Goal: Information Seeking & Learning: Find specific fact

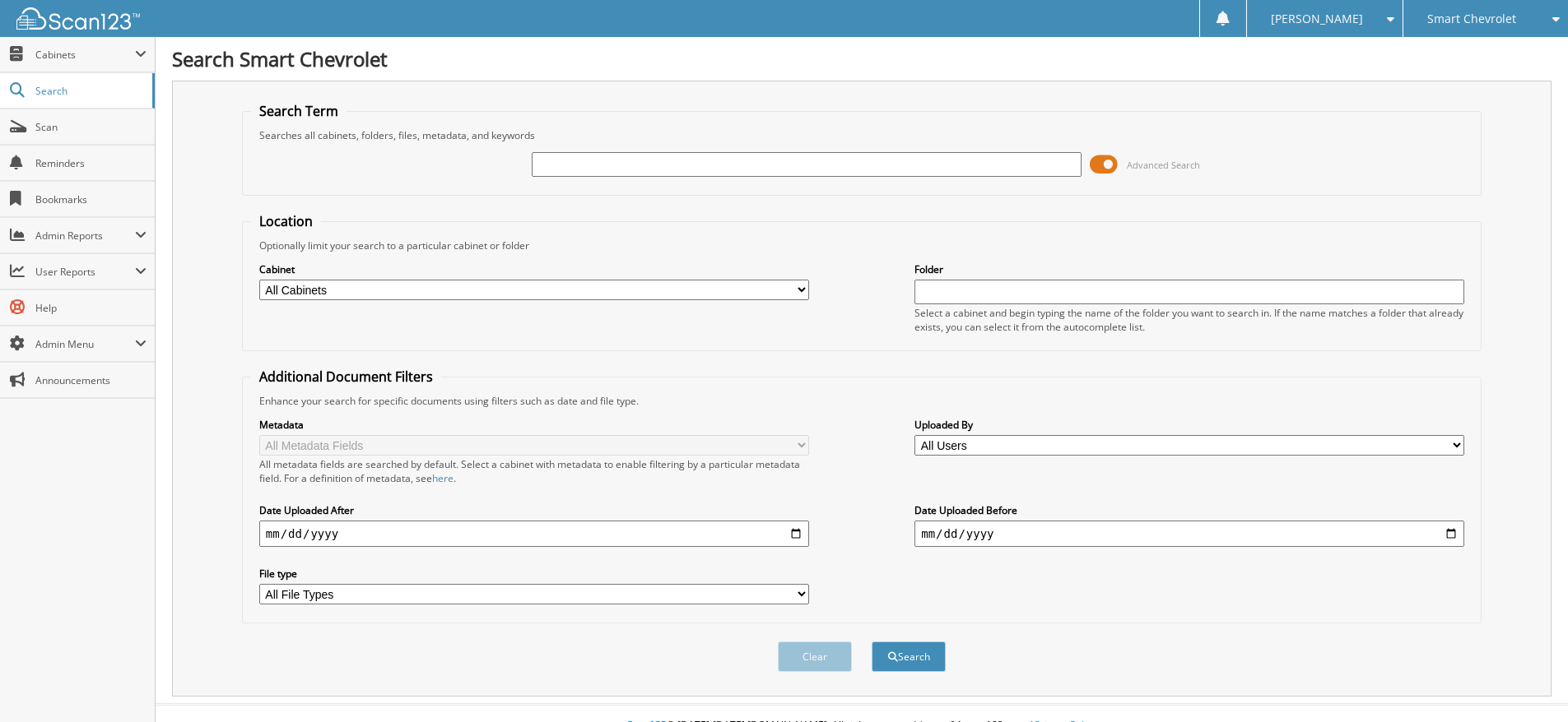
click at [696, 156] on input "text" at bounding box center [806, 164] width 550 height 25
type input "139510"
click at [872, 641] on button "Search" at bounding box center [908, 656] width 74 height 30
click at [917, 660] on button "Search" at bounding box center [908, 656] width 74 height 30
click at [634, 171] on input "139510" at bounding box center [806, 164] width 550 height 25
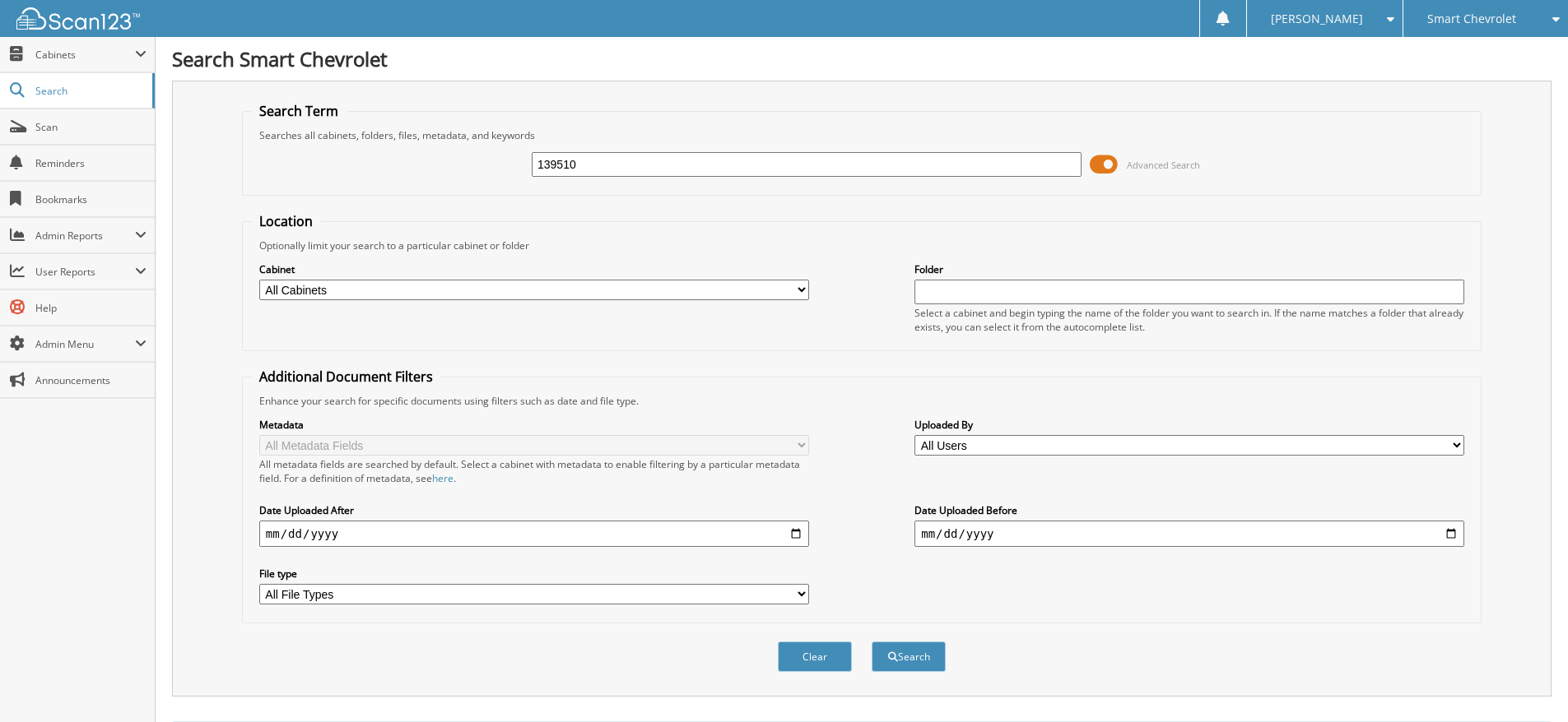
click at [634, 171] on input "139510" at bounding box center [806, 164] width 550 height 25
type input "452352"
click at [872, 641] on button "Search" at bounding box center [908, 656] width 74 height 30
drag, startPoint x: 566, startPoint y: 161, endPoint x: 413, endPoint y: 160, distance: 153.0
click at [410, 160] on div "452352 Advanced Search" at bounding box center [861, 164] width 1222 height 44
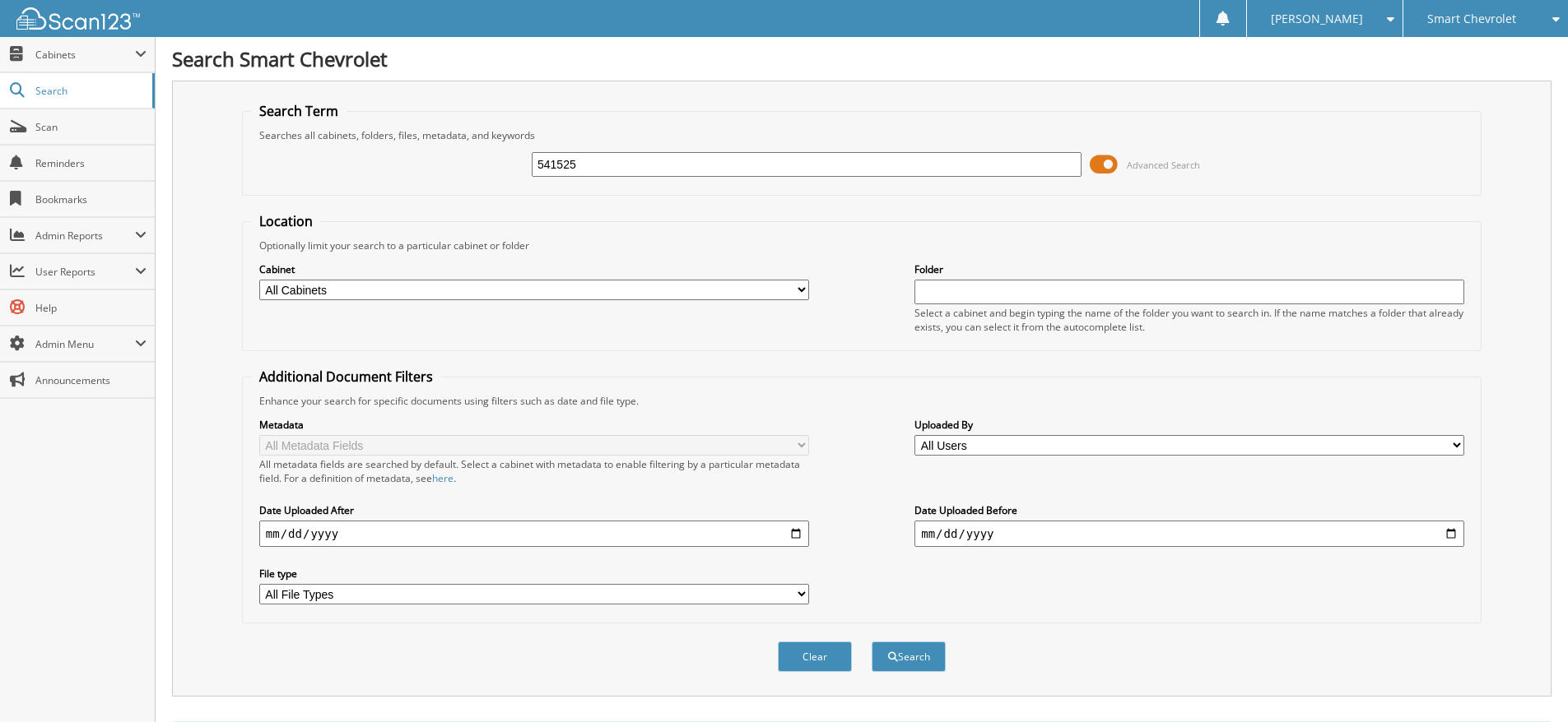
type input "541525"
click at [872, 641] on button "Search" at bounding box center [908, 656] width 74 height 30
drag, startPoint x: 615, startPoint y: 159, endPoint x: 1425, endPoint y: 132, distance: 810.4
click at [392, 138] on fieldset "Search Term Searches all cabinets, folders, files, metadata, and keywords 54152…" at bounding box center [861, 148] width 1239 height 93
type input "385753"
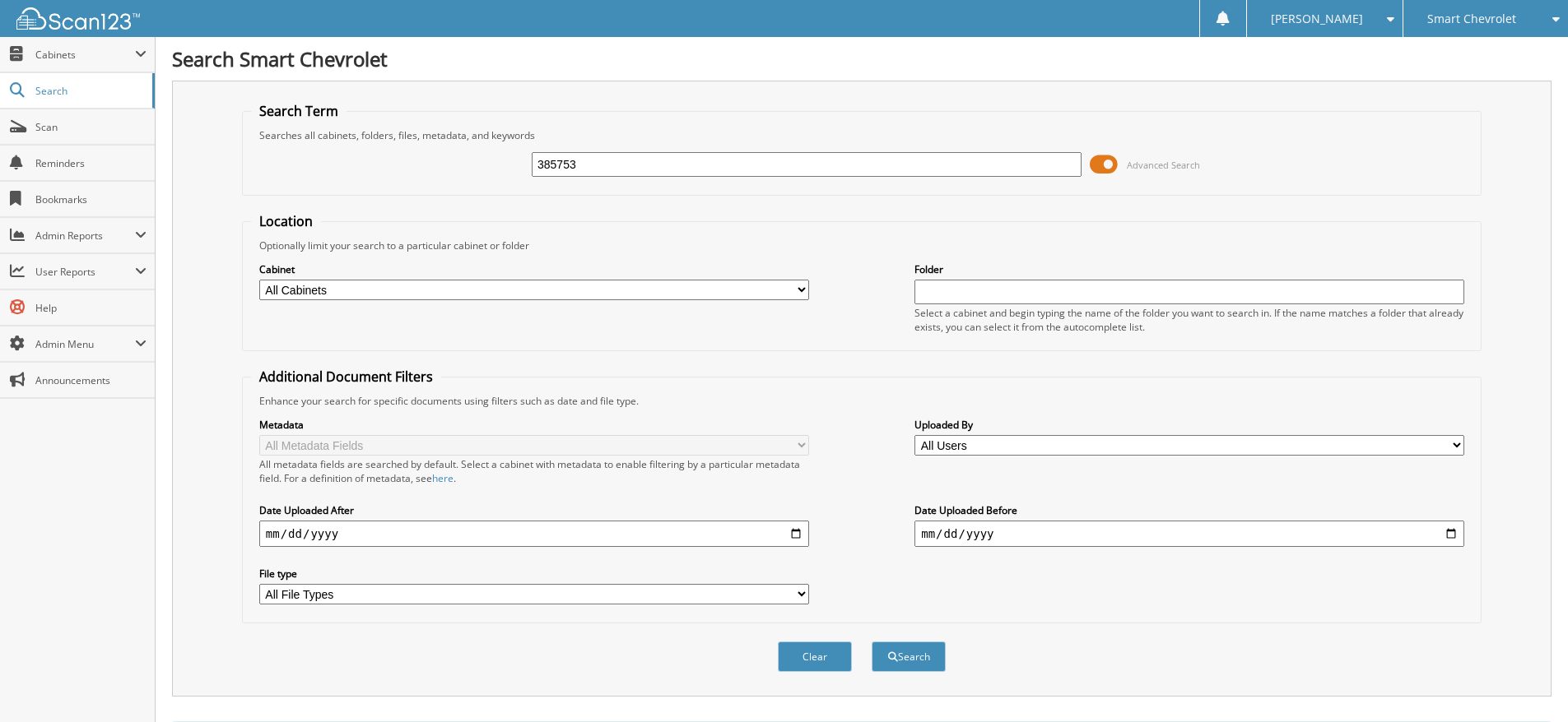
click at [872, 641] on button "Search" at bounding box center [908, 656] width 74 height 30
drag, startPoint x: 593, startPoint y: 166, endPoint x: 443, endPoint y: 166, distance: 150.0
click at [443, 166] on div "385753 Advanced Search" at bounding box center [861, 164] width 1222 height 44
type input "741643"
click at [872, 641] on button "Search" at bounding box center [908, 656] width 74 height 30
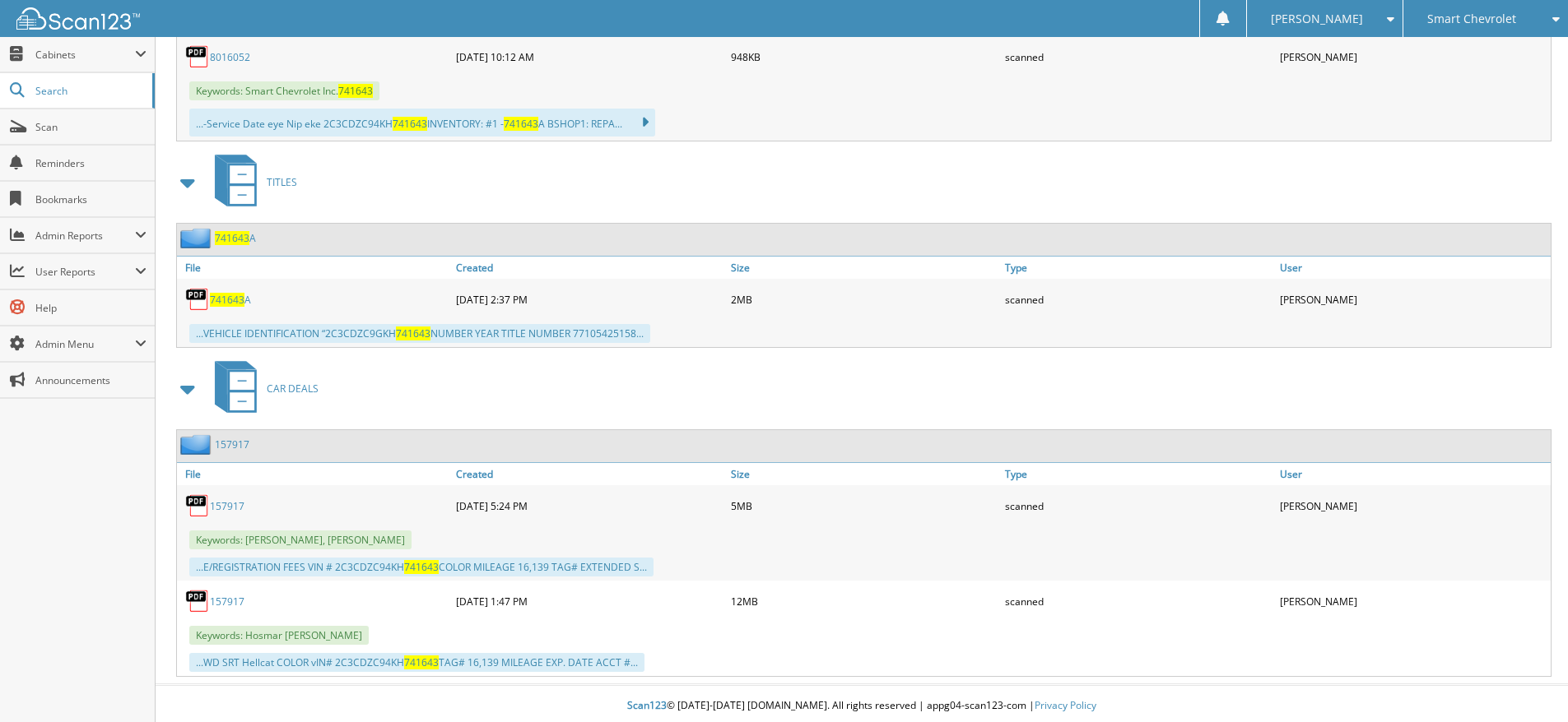
scroll to position [1030, 0]
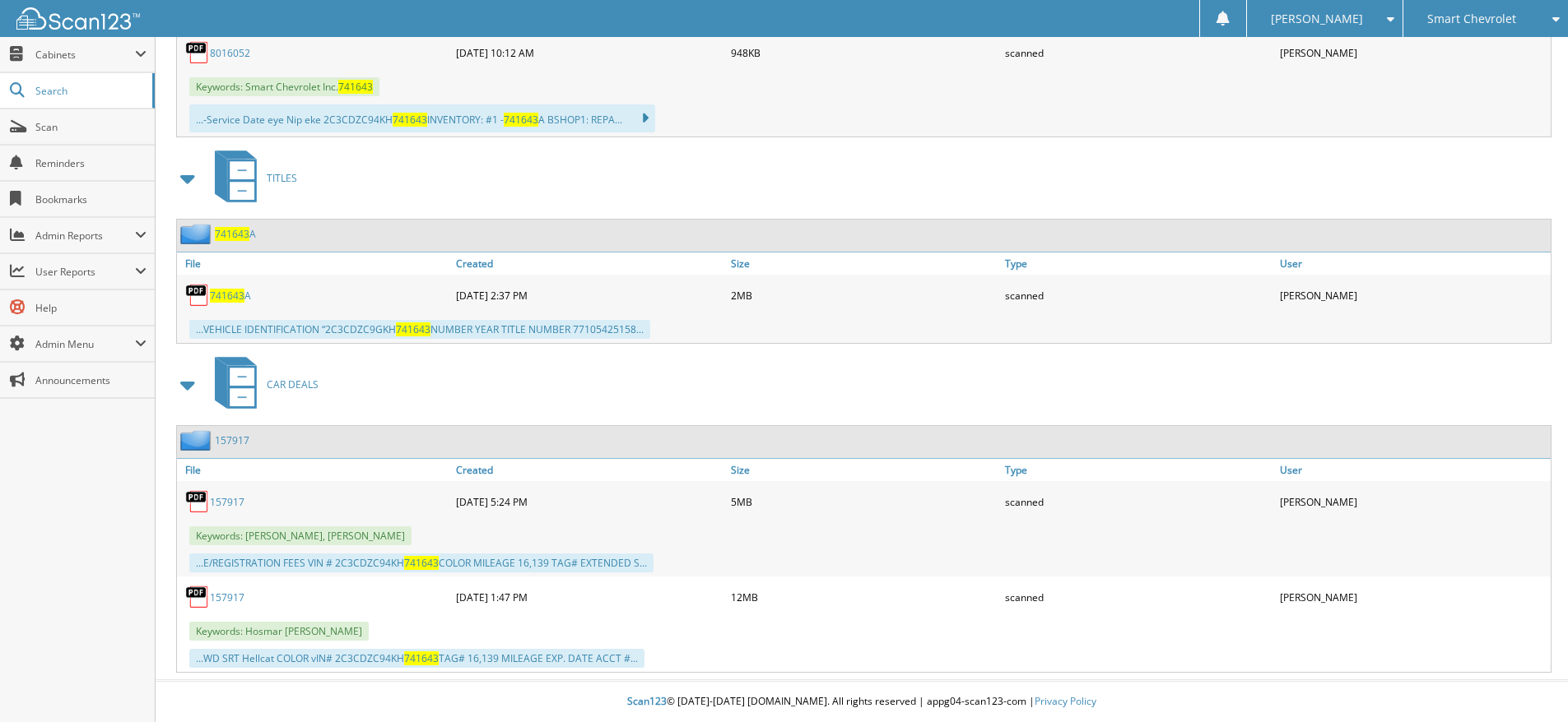
click at [227, 596] on link "157917" at bounding box center [227, 597] width 35 height 14
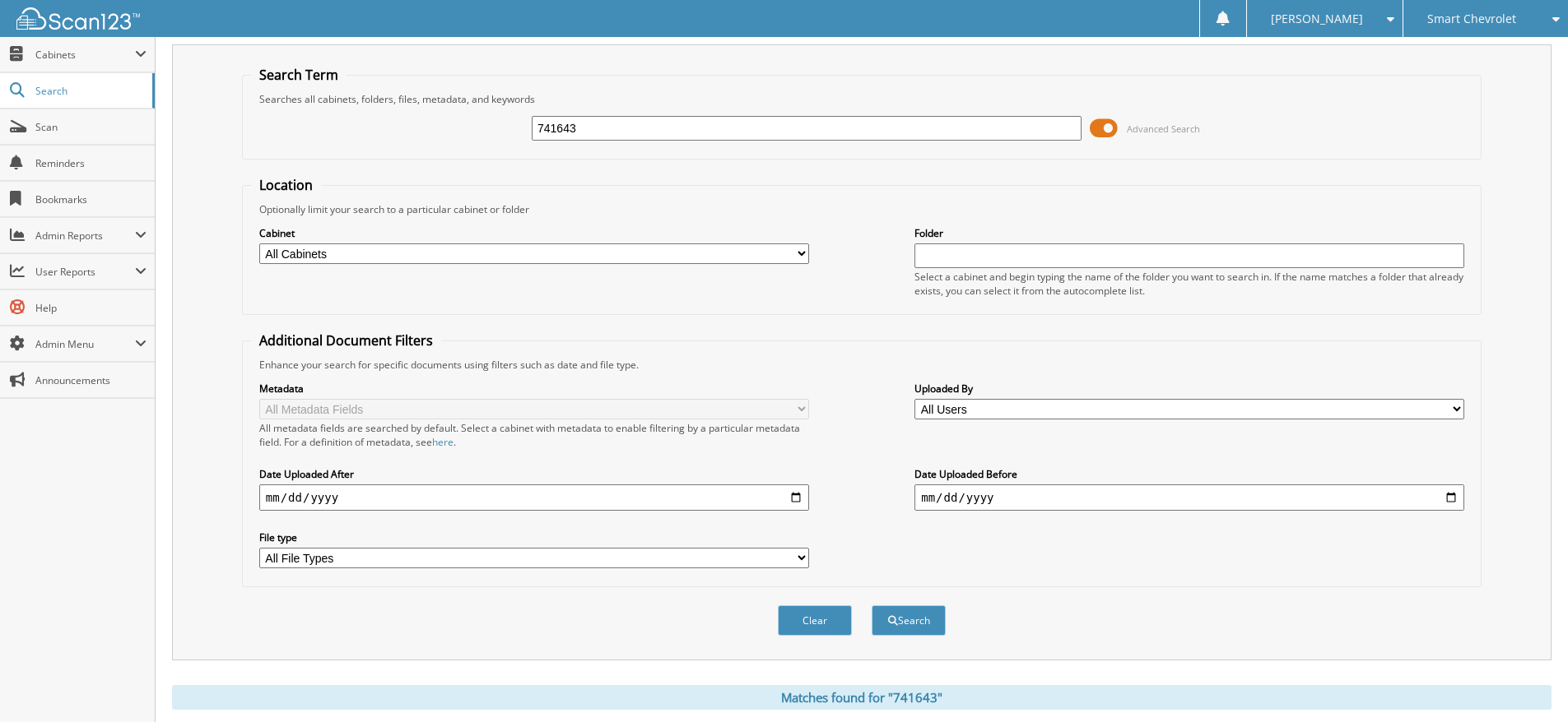
scroll to position [0, 0]
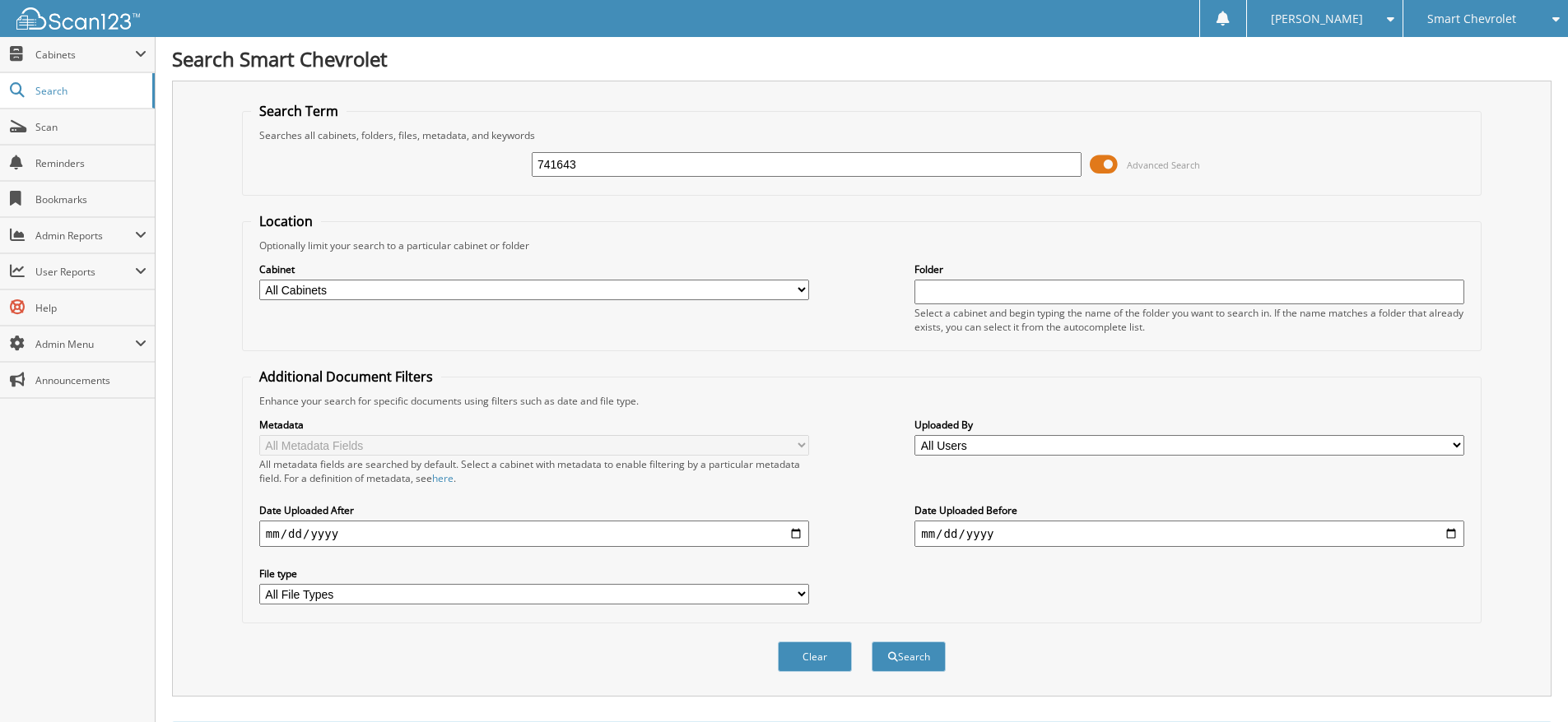
drag, startPoint x: 580, startPoint y: 156, endPoint x: 591, endPoint y: 188, distance: 33.8
click at [477, 179] on div "741643 Advanced Search" at bounding box center [861, 164] width 1222 height 44
type input "a14555"
click at [872, 641] on button "Search" at bounding box center [908, 656] width 74 height 30
drag, startPoint x: 642, startPoint y: 166, endPoint x: 399, endPoint y: 168, distance: 243.0
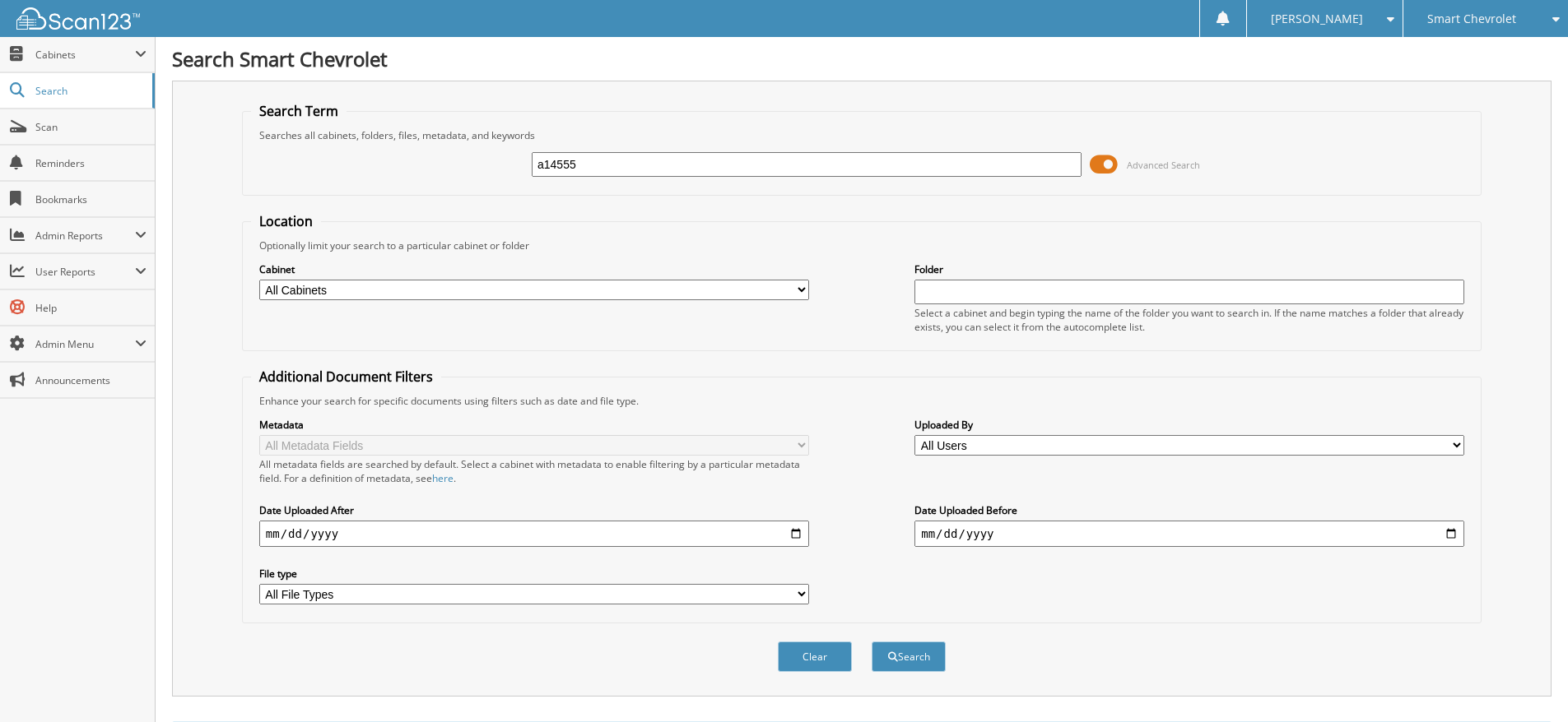
click at [399, 168] on div "a14555 Advanced Search" at bounding box center [861, 164] width 1222 height 44
type input "209760"
click at [872, 641] on button "Search" at bounding box center [908, 656] width 74 height 30
drag, startPoint x: 641, startPoint y: 167, endPoint x: 504, endPoint y: 167, distance: 137.0
click at [504, 167] on div "209760 Advanced Search" at bounding box center [861, 164] width 1222 height 44
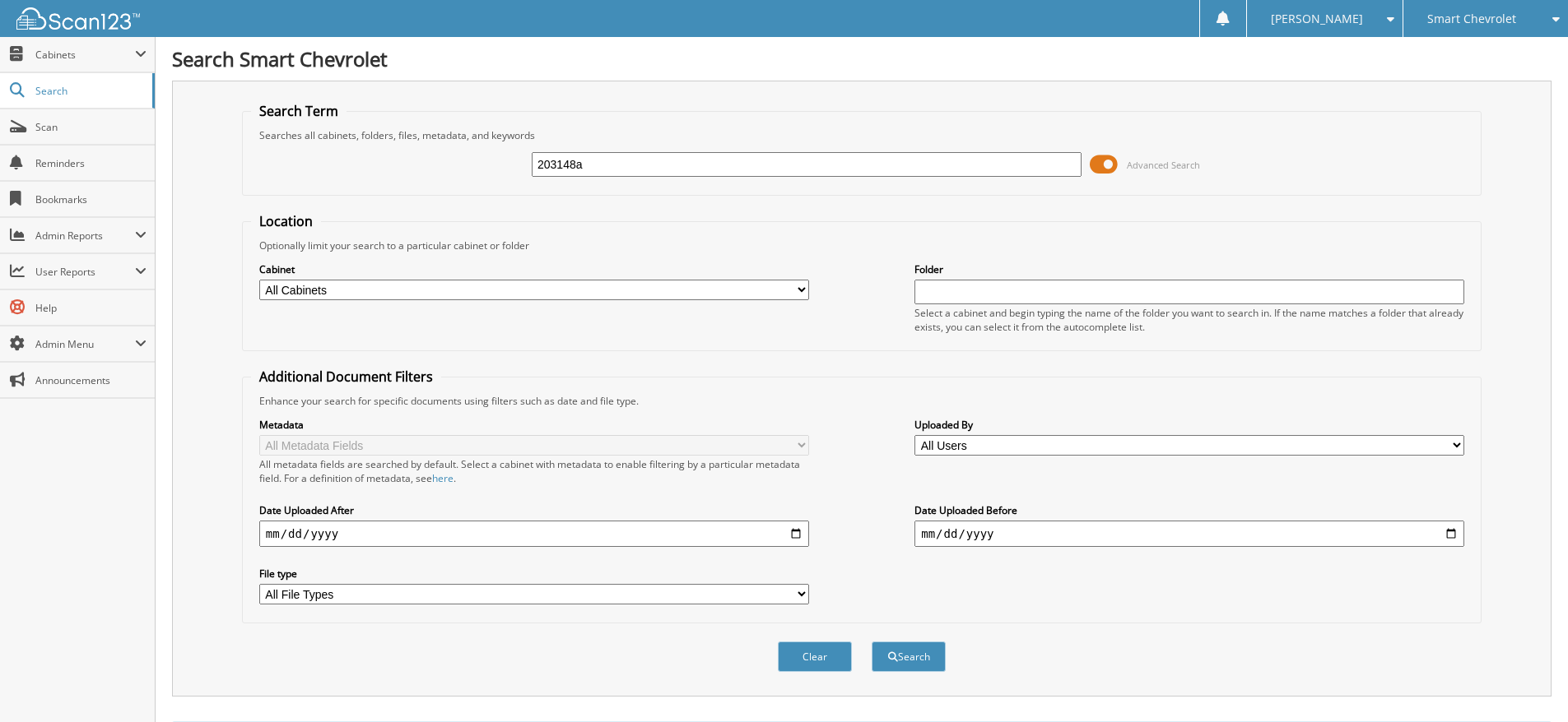
type input "203148a"
click at [872, 641] on button "Search" at bounding box center [908, 656] width 74 height 30
click at [58, 89] on span "Search" at bounding box center [90, 91] width 109 height 14
click at [77, 126] on span "Scan" at bounding box center [91, 126] width 111 height 14
